Goal: Task Accomplishment & Management: Manage account settings

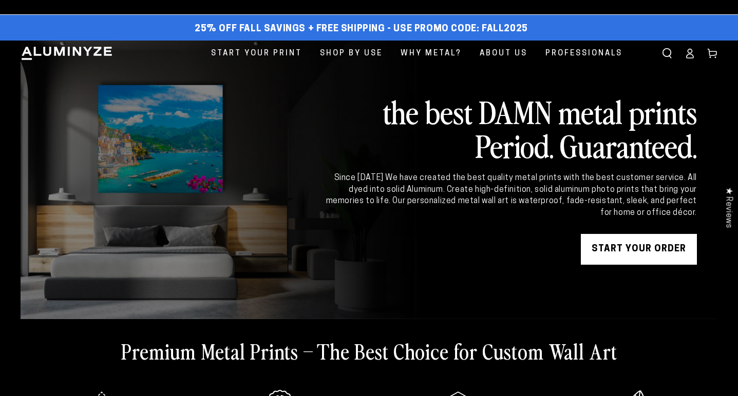
click at [689, 56] on icon at bounding box center [689, 53] width 10 height 10
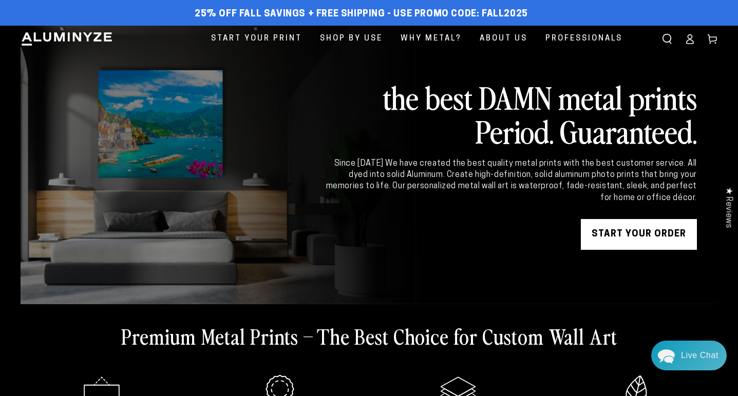
click at [589, 71] on div "Close dialog Get 35% Off + Free Shipping on Your First Order! Plus, enjoy early…" at bounding box center [369, 198] width 738 height 396
click at [712, 40] on icon at bounding box center [712, 39] width 10 height 10
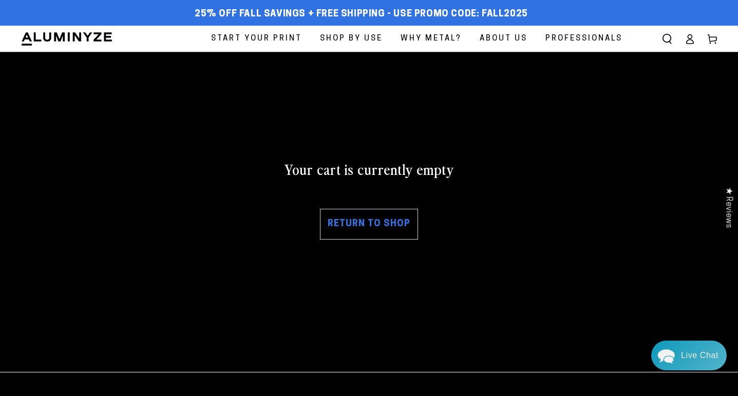
click at [666, 38] on icon "Search our site" at bounding box center [667, 39] width 10 height 10
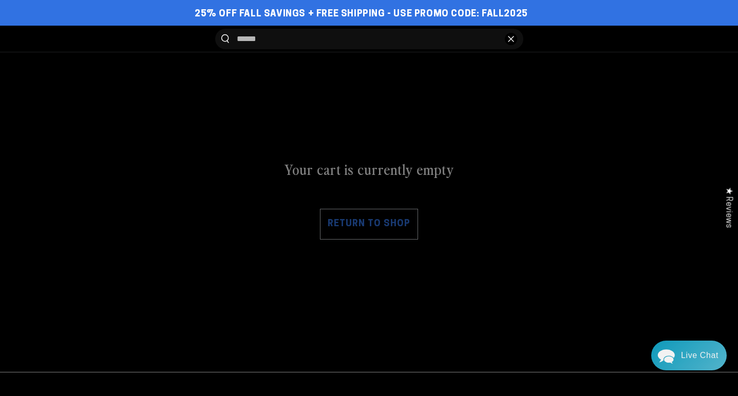
click at [565, 52] on div "Search our site" at bounding box center [369, 52] width 738 height 0
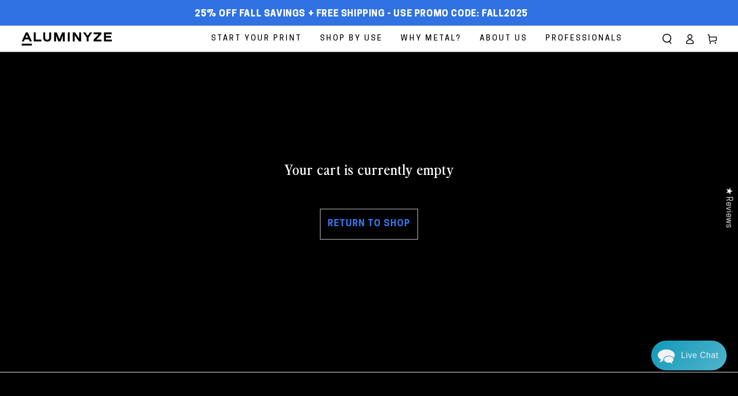
click at [690, 41] on icon at bounding box center [689, 39] width 10 height 10
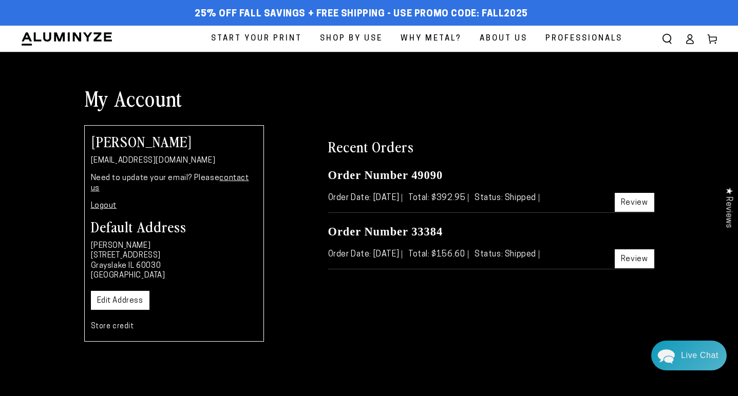
click at [635, 200] on link "Review" at bounding box center [634, 202] width 40 height 19
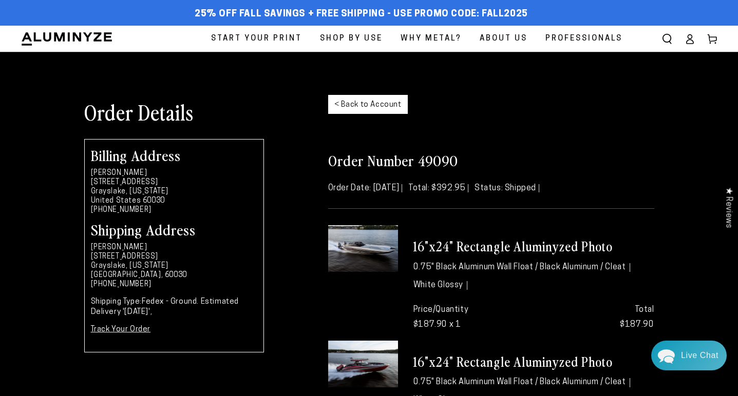
click at [380, 102] on link "< Back to Account" at bounding box center [368, 104] width 80 height 19
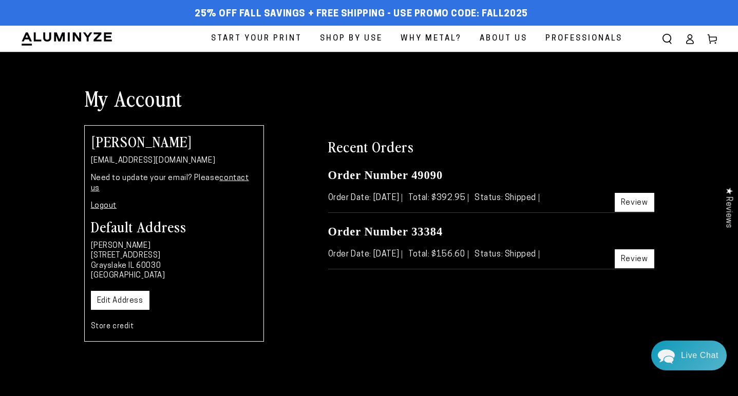
click at [275, 35] on span "Start Your Print" at bounding box center [256, 39] width 91 height 14
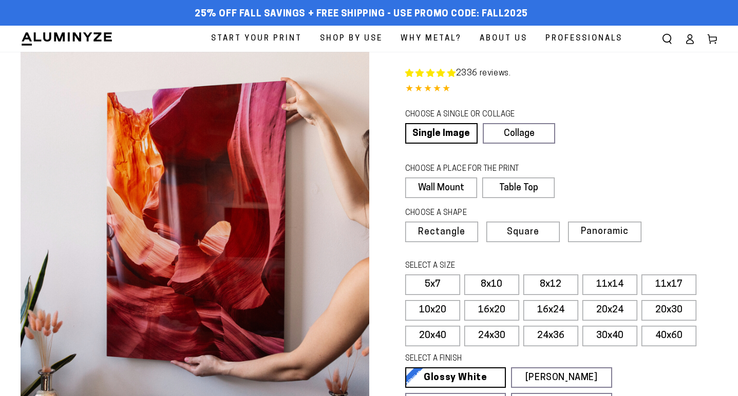
select select "**********"
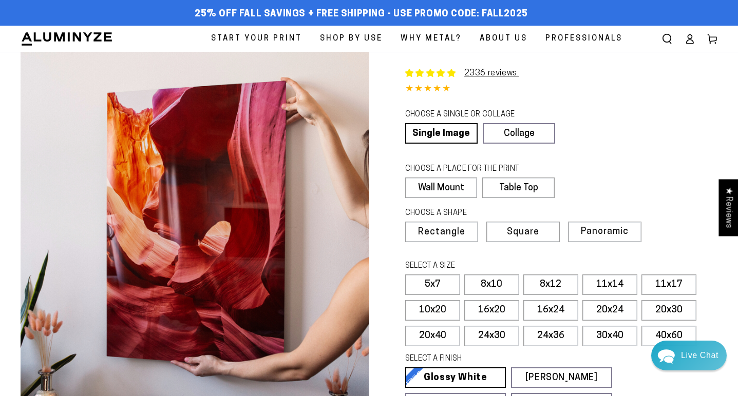
click at [685, 38] on icon at bounding box center [689, 39] width 10 height 10
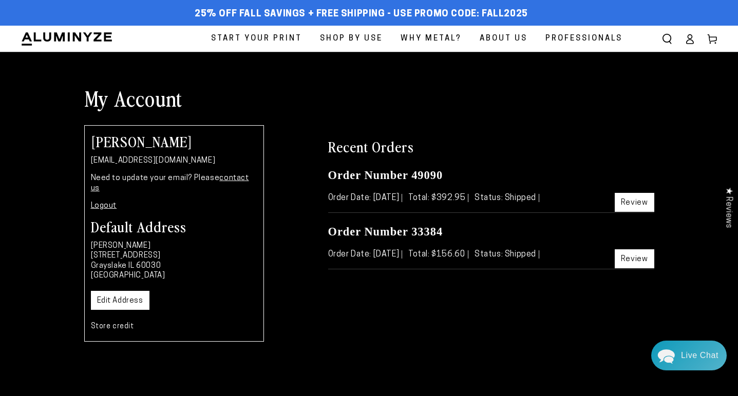
click at [629, 198] on link "Review" at bounding box center [634, 202] width 40 height 19
